Goal: Task Accomplishment & Management: Manage account settings

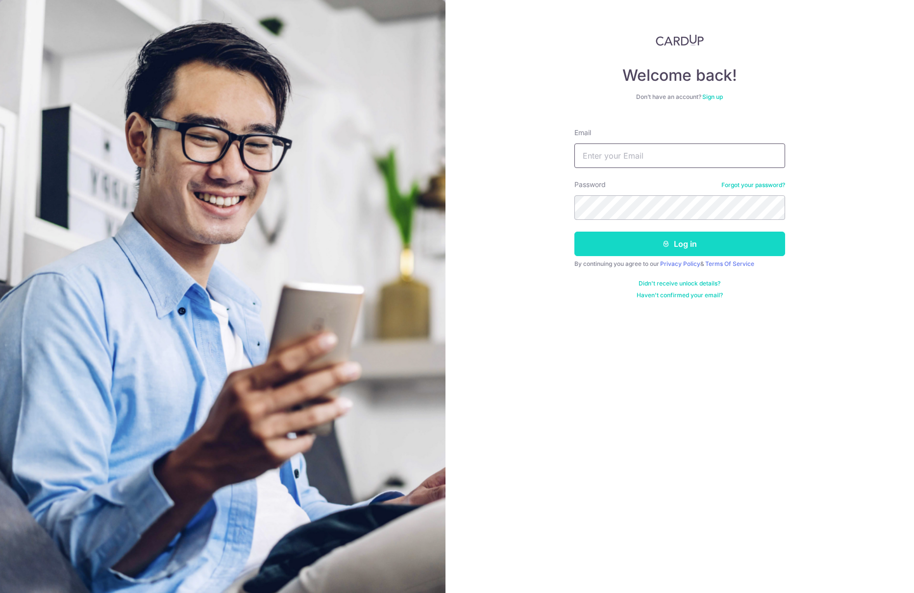
type input "Melvinsee96@gmail.com"
click at [649, 245] on button "Log in" at bounding box center [679, 244] width 211 height 24
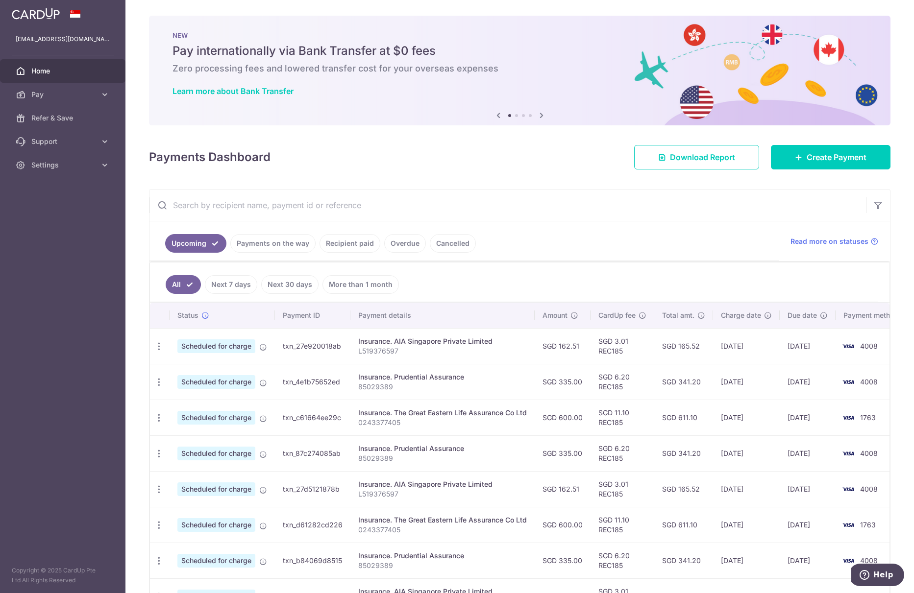
click at [573, 223] on ul "Upcoming Payments on the way Recipient paid Overdue Cancelled" at bounding box center [463, 241] width 629 height 40
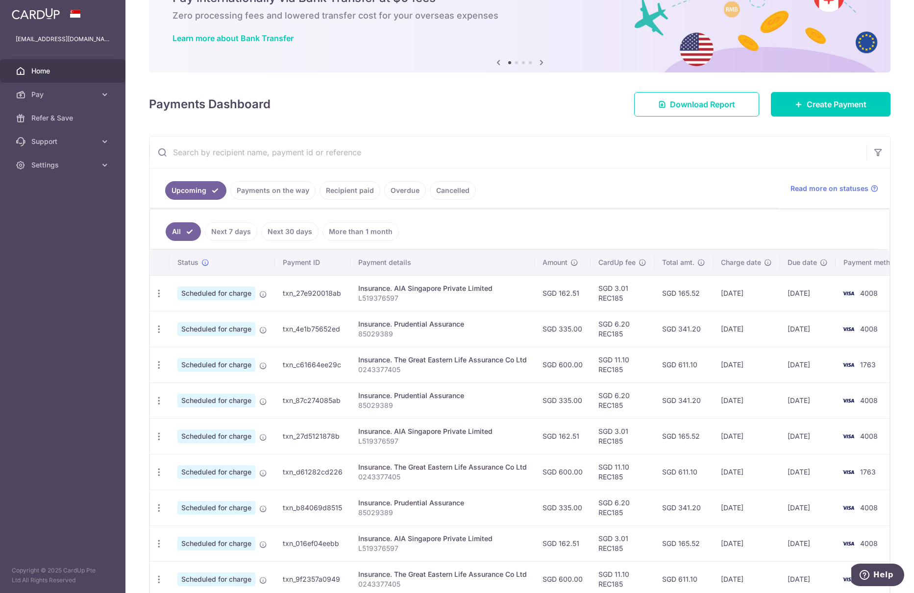
scroll to position [98, 0]
